Goal: Information Seeking & Learning: Learn about a topic

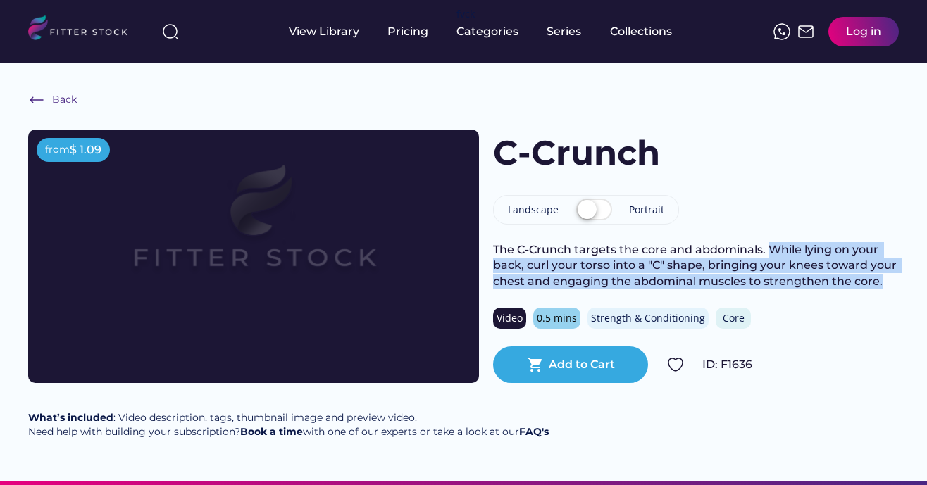
drag, startPoint x: 769, startPoint y: 249, endPoint x: 887, endPoint y: 289, distance: 124.9
click at [887, 289] on div "The C-Crunch targets the core and abdominals. While lying on your back, curl yo…" at bounding box center [696, 265] width 406 height 47
copy div "While lying on your back, curl your torso into a "C" shape, bringing your knees…"
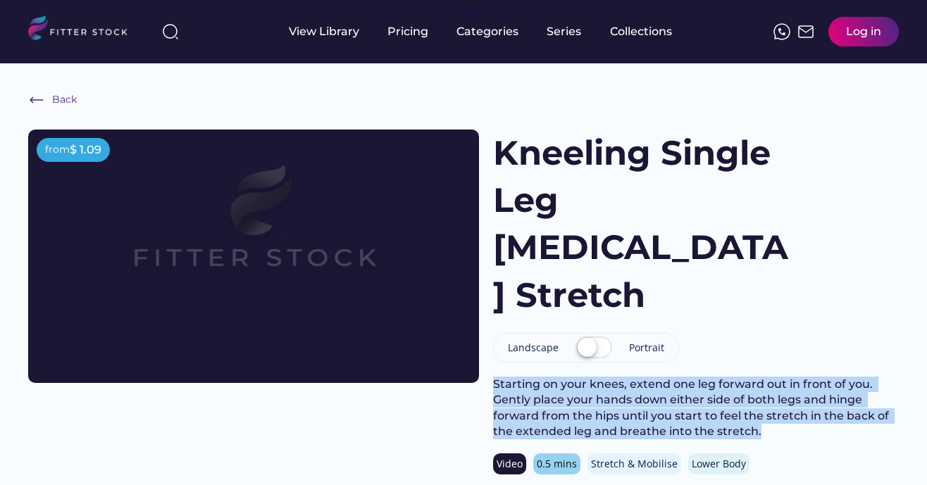
drag, startPoint x: 492, startPoint y: 334, endPoint x: 827, endPoint y: 377, distance: 337.8
click at [827, 377] on div "Starting on your knees, extend one leg forward out in front of you. Gently plac…" at bounding box center [696, 408] width 406 height 63
copy div "Starting on your knees, extend one leg forward out in front of you. Gently plac…"
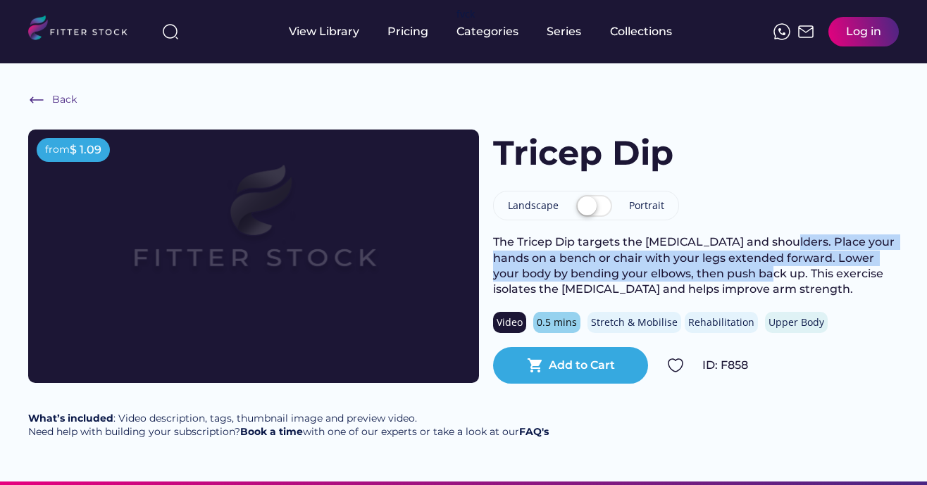
drag, startPoint x: 775, startPoint y: 242, endPoint x: 732, endPoint y: 280, distance: 57.3
click at [732, 280] on div "The Tricep Dip targets the [MEDICAL_DATA] and shoulders. Place your hands on a …" at bounding box center [696, 265] width 406 height 63
copy div "Place your hands on a bench or chair with your legs extended forward. Lower you…"
